Goal: Check status: Check status

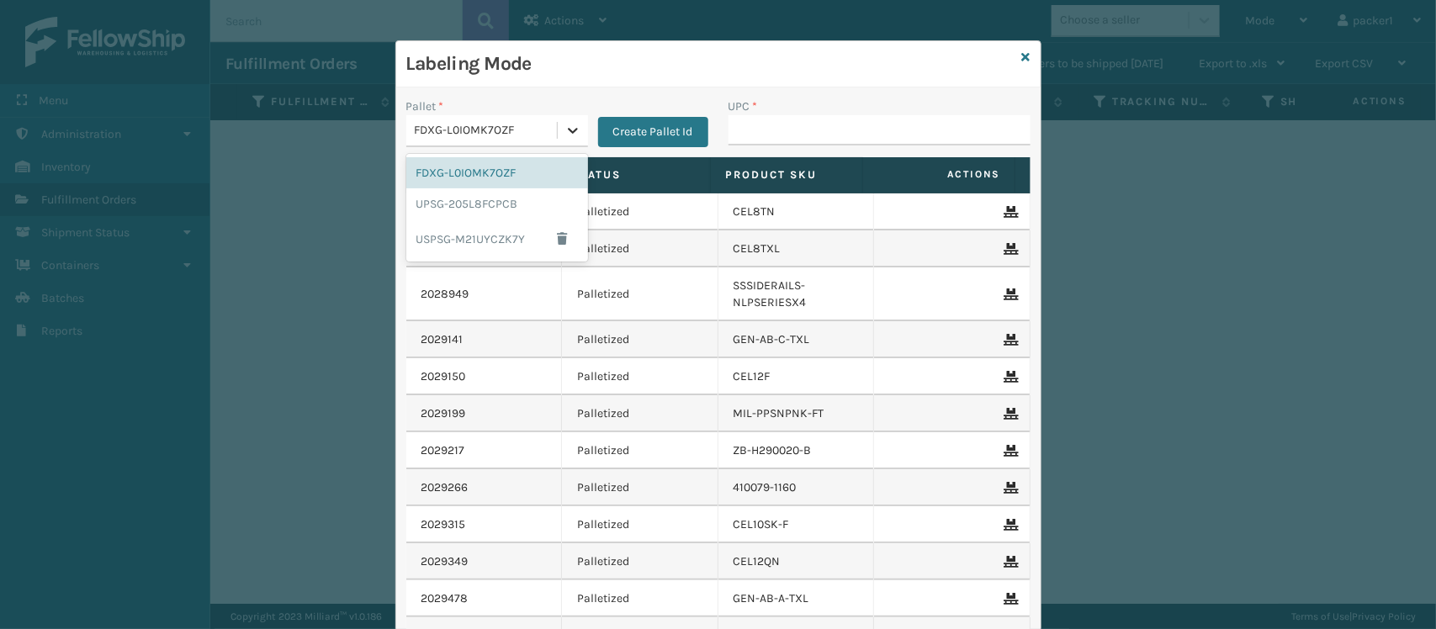
click at [568, 133] on icon at bounding box center [573, 131] width 10 height 6
click at [490, 194] on div "UPSG-205L8FCPCB" at bounding box center [497, 203] width 182 height 31
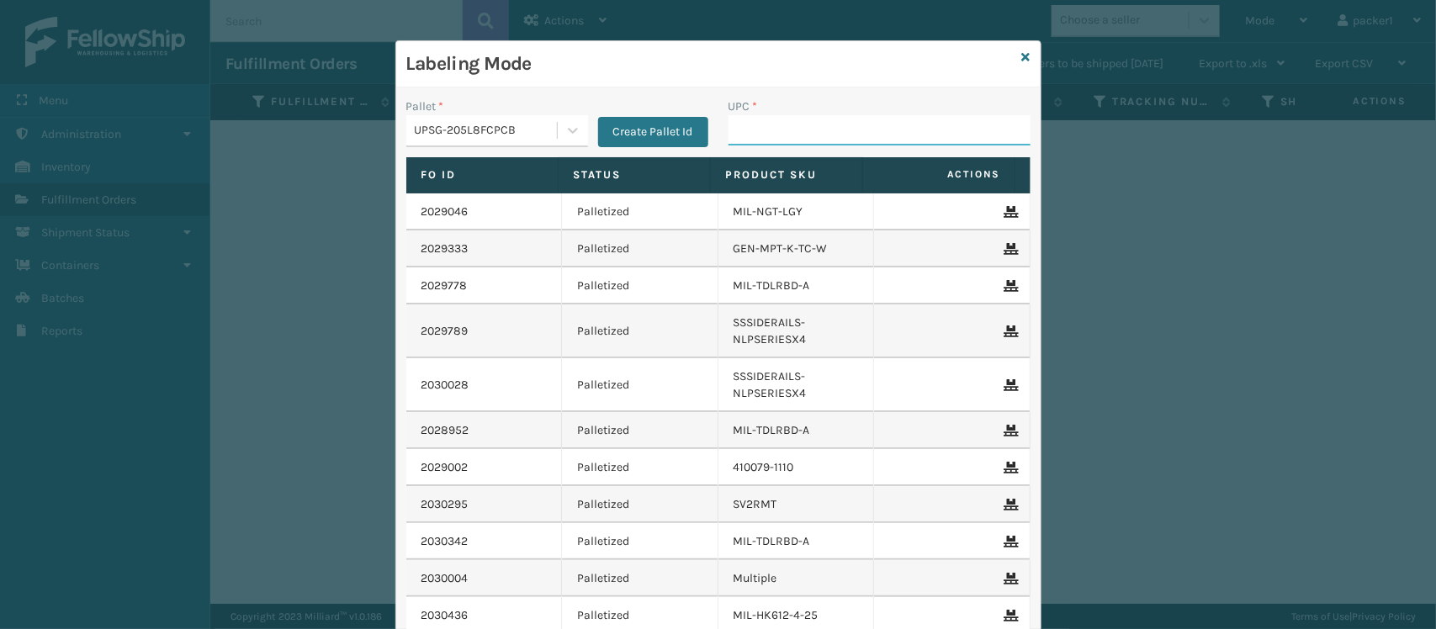
click at [770, 124] on input "UPC *" at bounding box center [880, 130] width 302 height 30
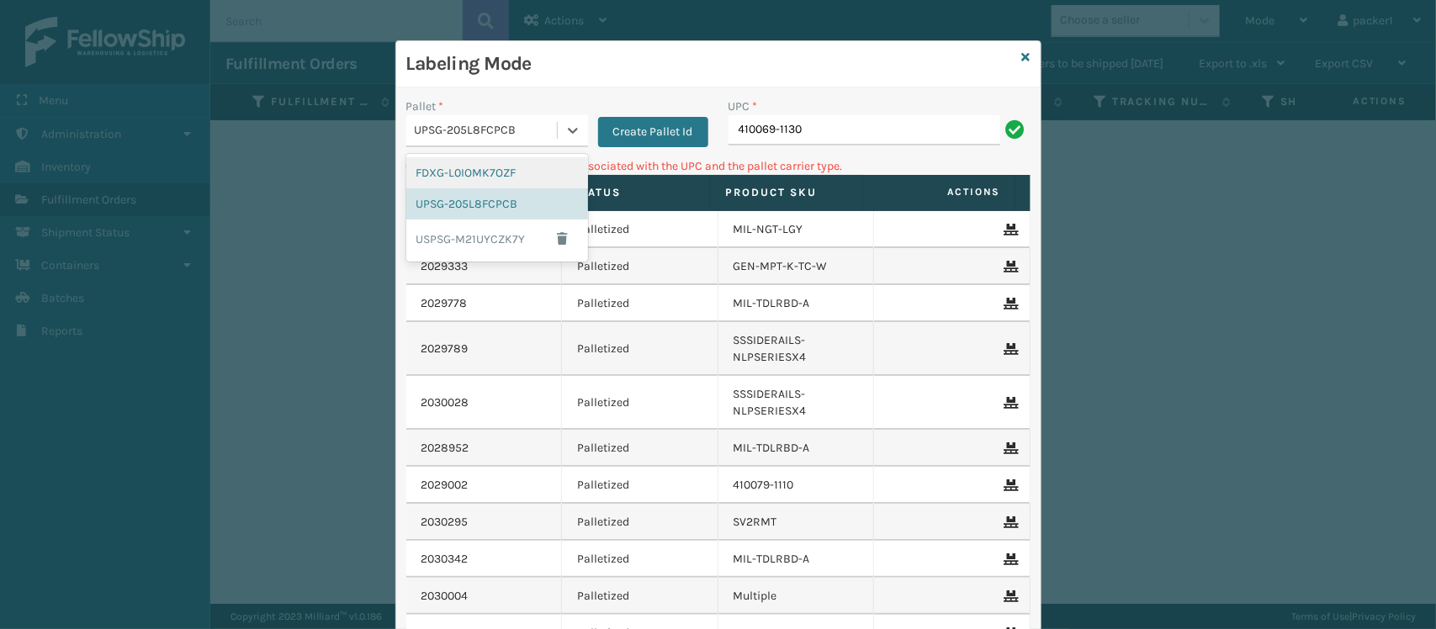
click at [540, 129] on div "UPSG-205L8FCPCB" at bounding box center [487, 131] width 144 height 18
click at [518, 173] on div "FDXG-L0IOMK7OZF" at bounding box center [497, 172] width 182 height 31
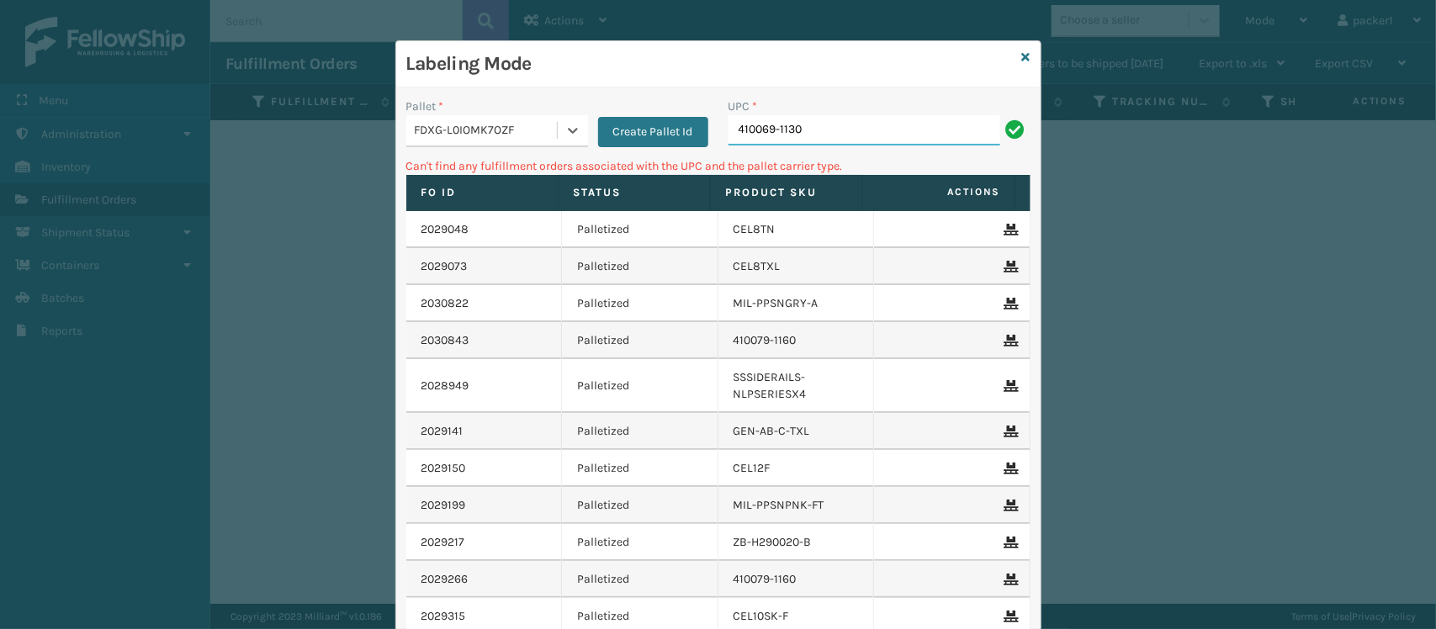
click at [872, 133] on input "410069-1130" at bounding box center [865, 130] width 272 height 30
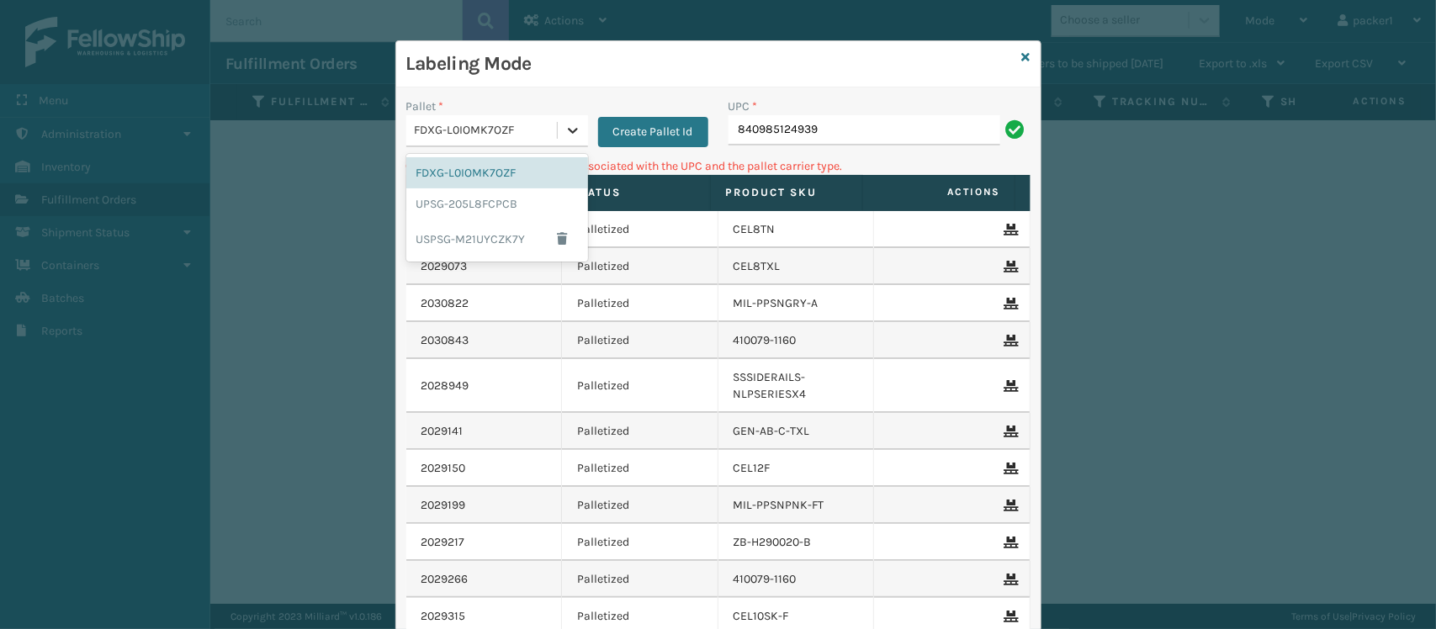
click at [565, 126] on icon at bounding box center [573, 130] width 17 height 17
click at [464, 212] on div "UPSG-205L8FCPCB" at bounding box center [497, 203] width 182 height 31
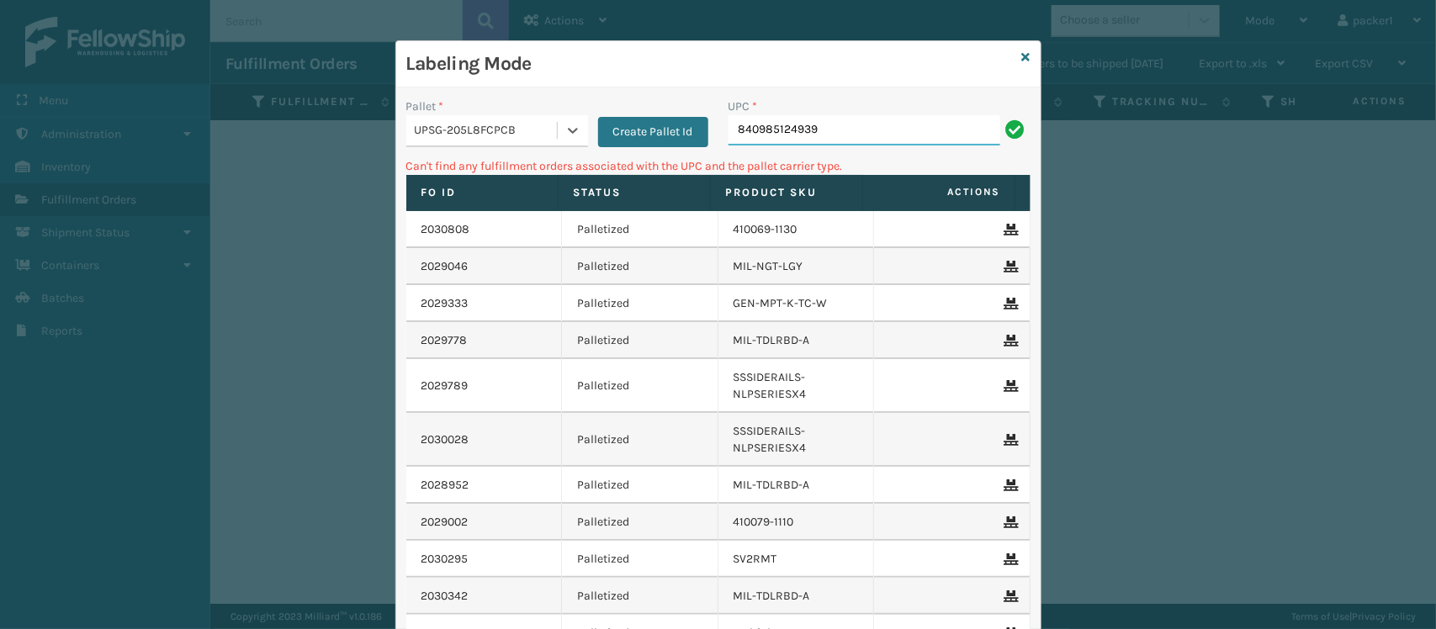
click at [875, 122] on input "840985124939" at bounding box center [865, 130] width 272 height 30
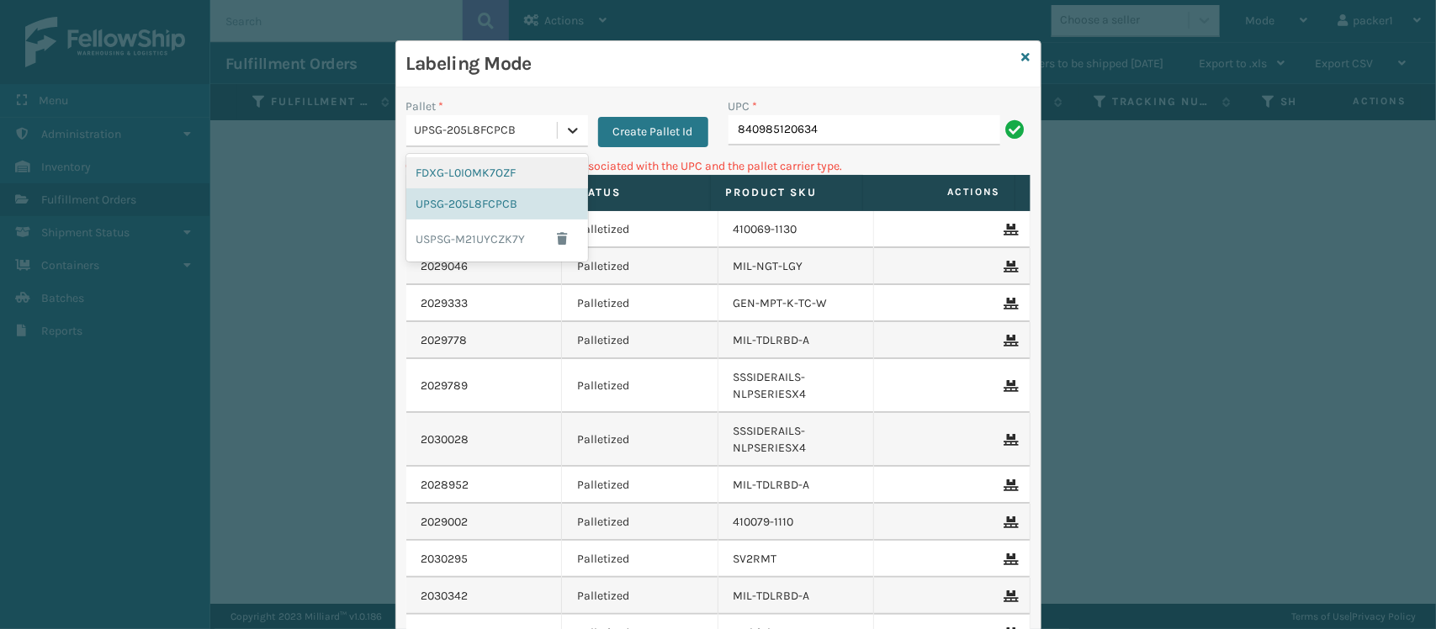
click at [565, 124] on icon at bounding box center [573, 130] width 17 height 17
click at [517, 164] on div "FDXG-L0IOMK7OZF" at bounding box center [497, 172] width 182 height 31
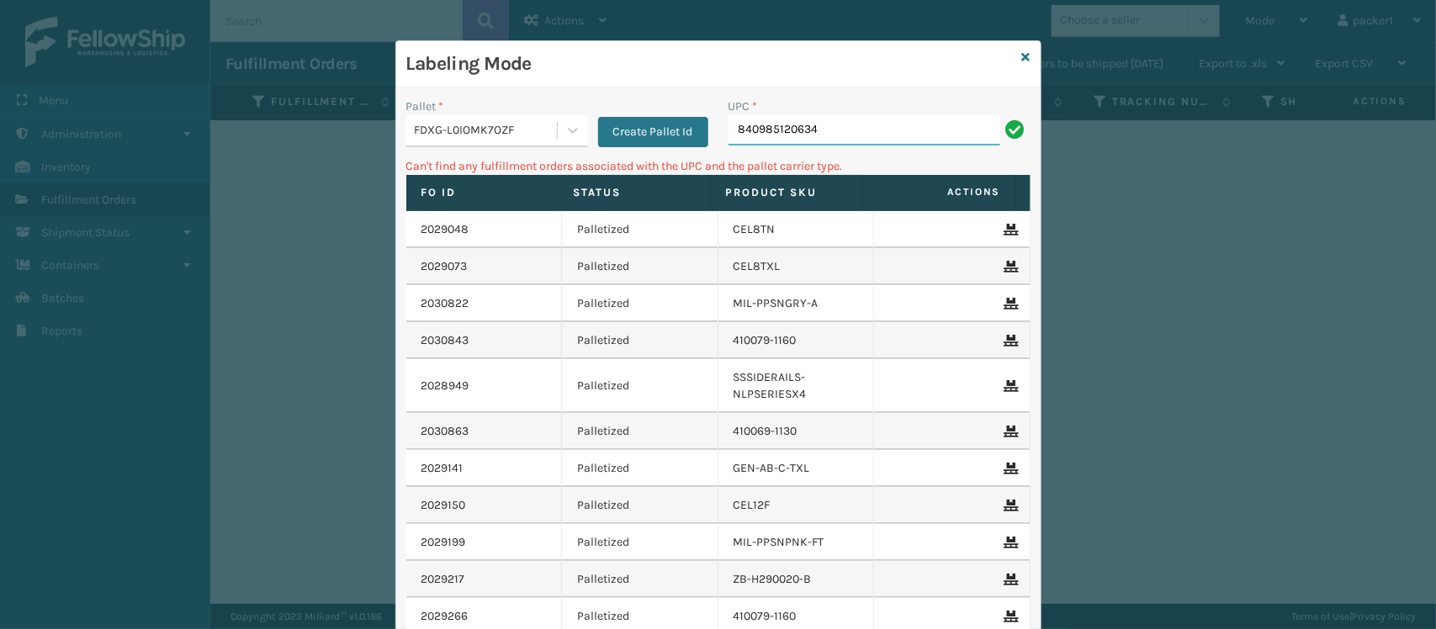
click at [850, 132] on input "840985120634" at bounding box center [865, 130] width 272 height 30
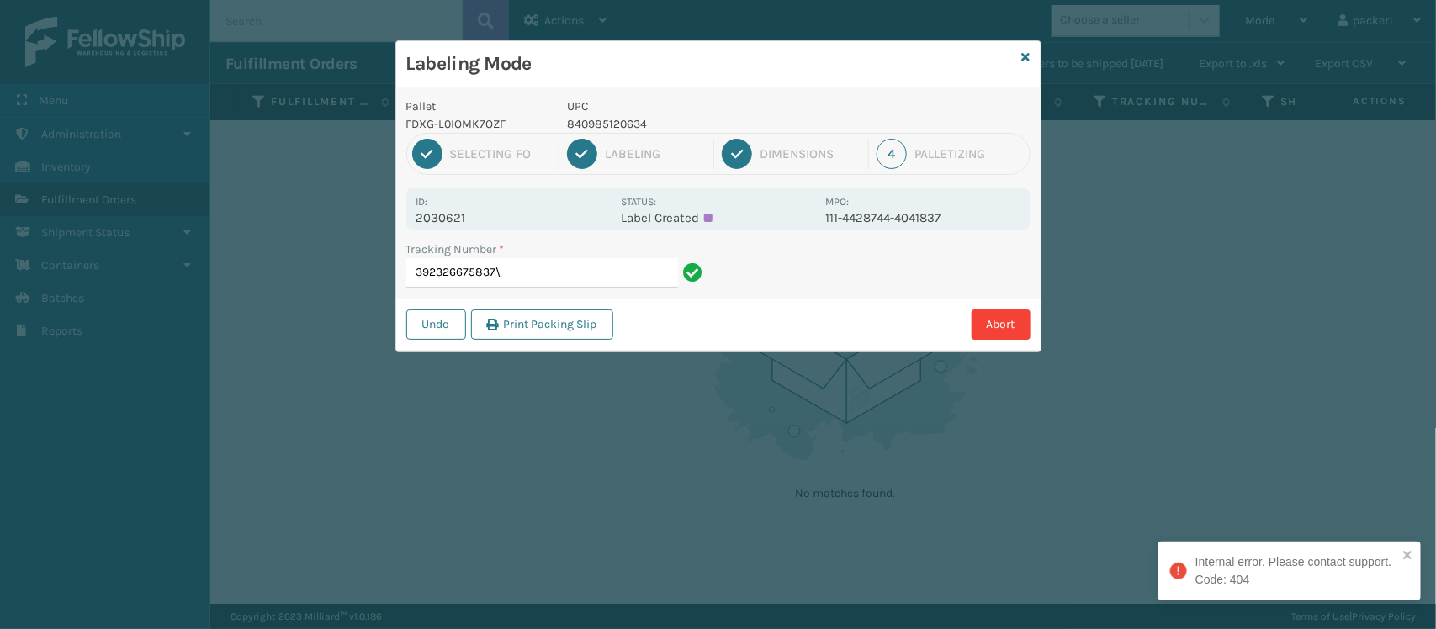
type input "392326675837"
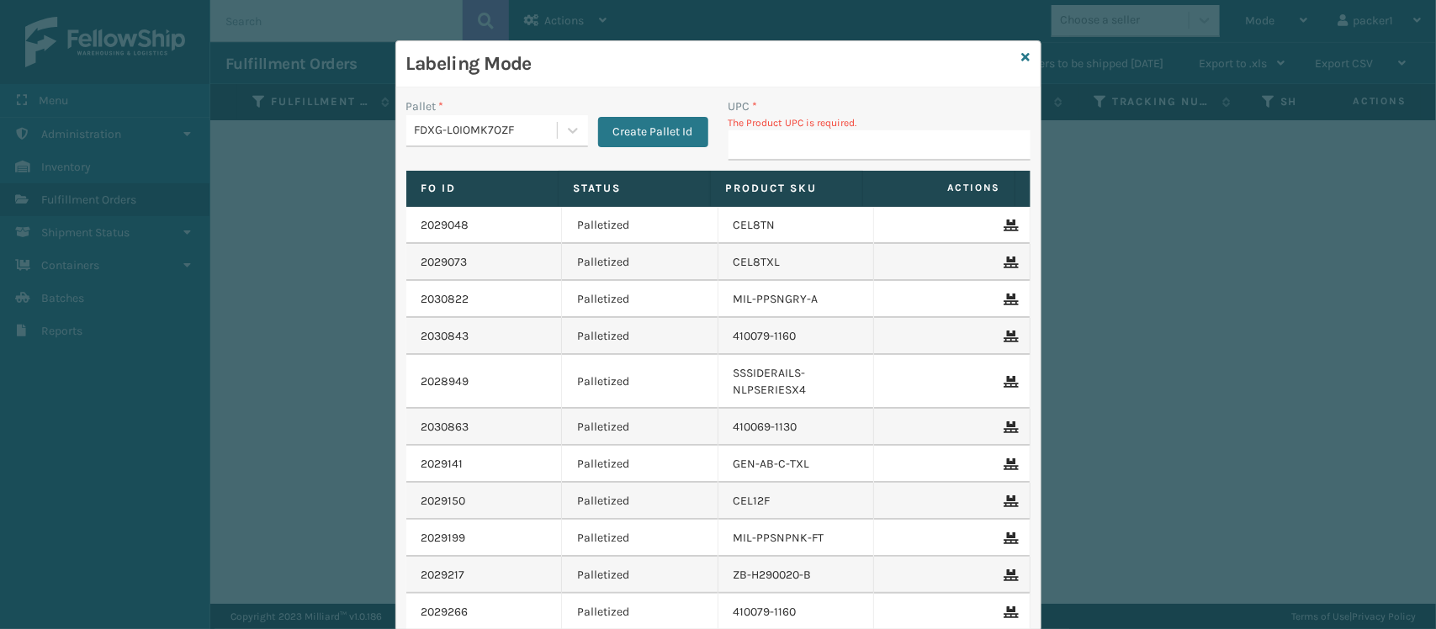
click at [850, 132] on input "UPC *" at bounding box center [880, 145] width 302 height 30
